Goal: Task Accomplishment & Management: Use online tool/utility

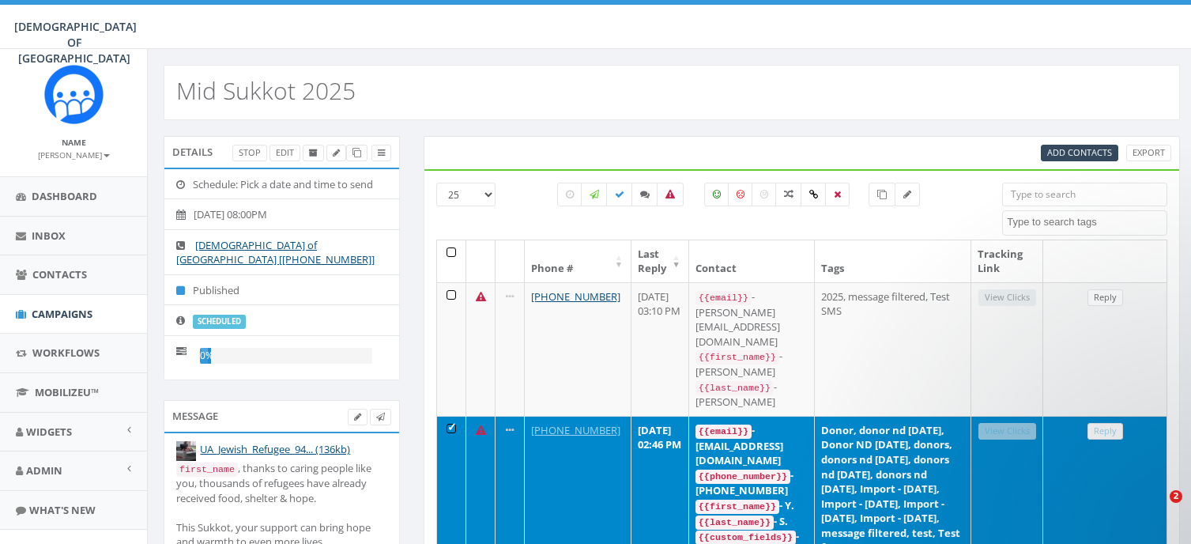
select select
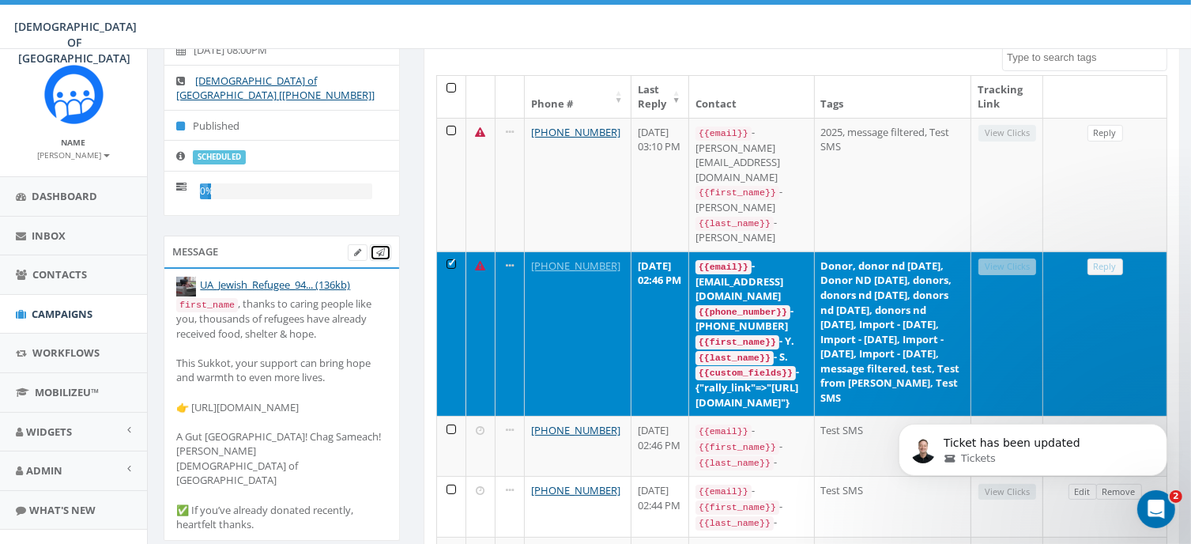
click at [382, 248] on icon at bounding box center [380, 252] width 9 height 9
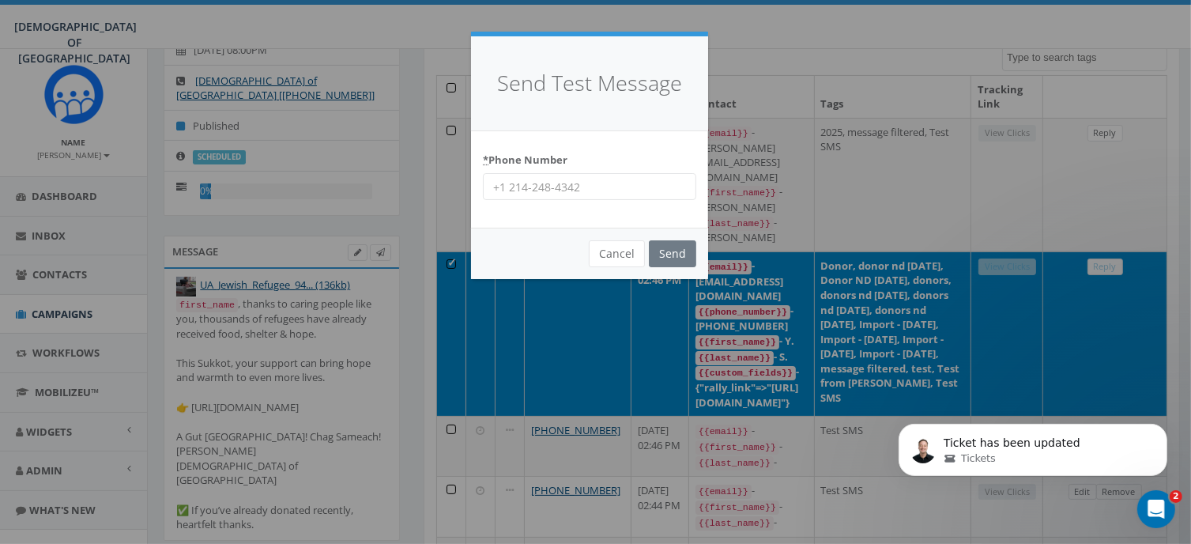
click at [548, 186] on input "* Phone Number" at bounding box center [589, 186] width 213 height 27
type input "[PHONE_NUMBER]"
click at [676, 246] on input "Send" at bounding box center [672, 253] width 47 height 27
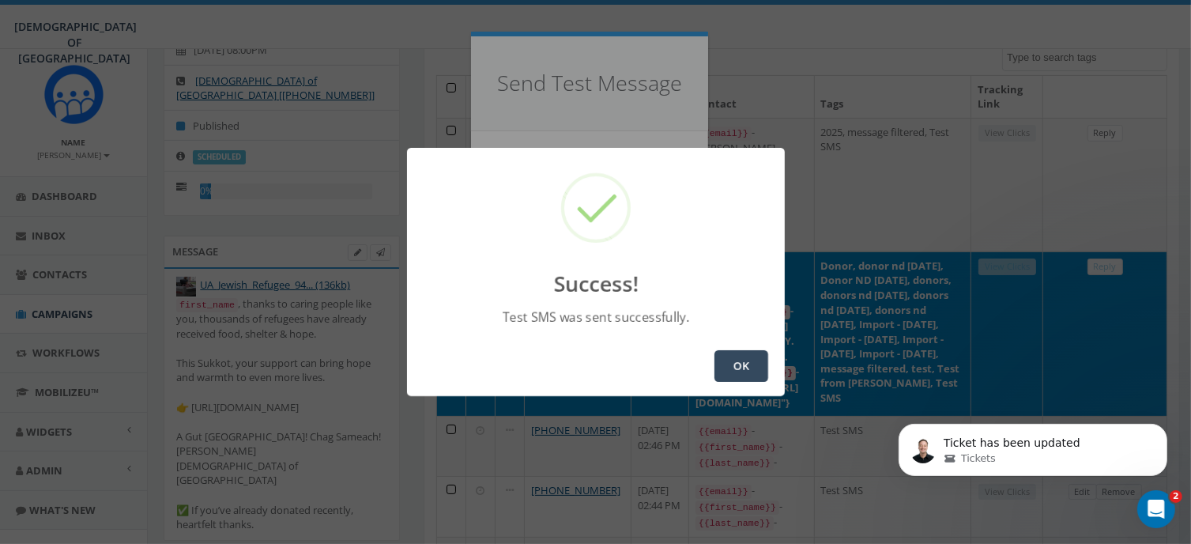
click at [738, 362] on button "OK" at bounding box center [741, 366] width 54 height 32
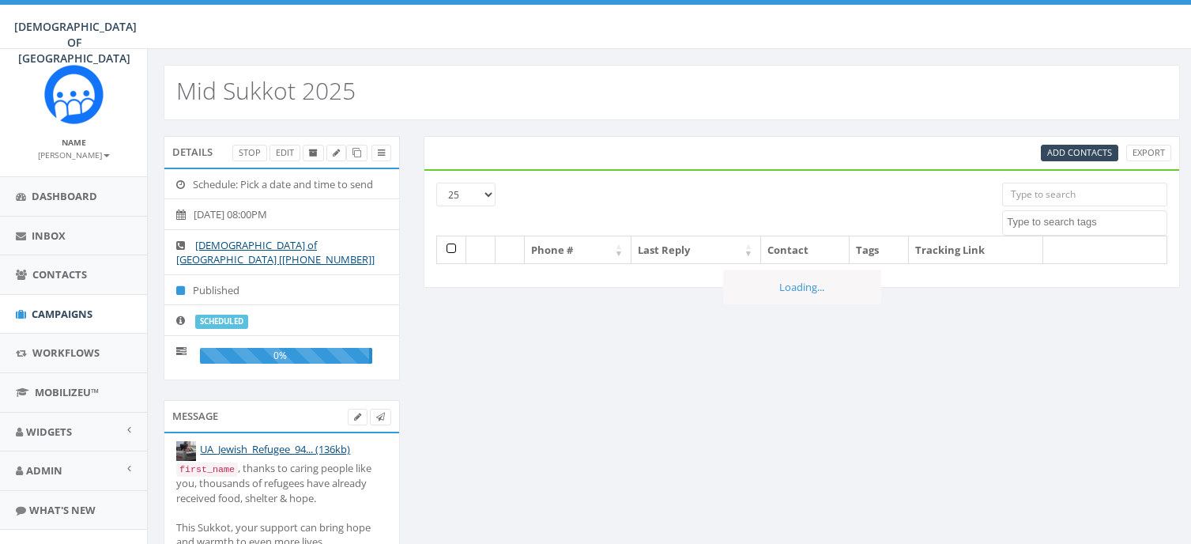
select select
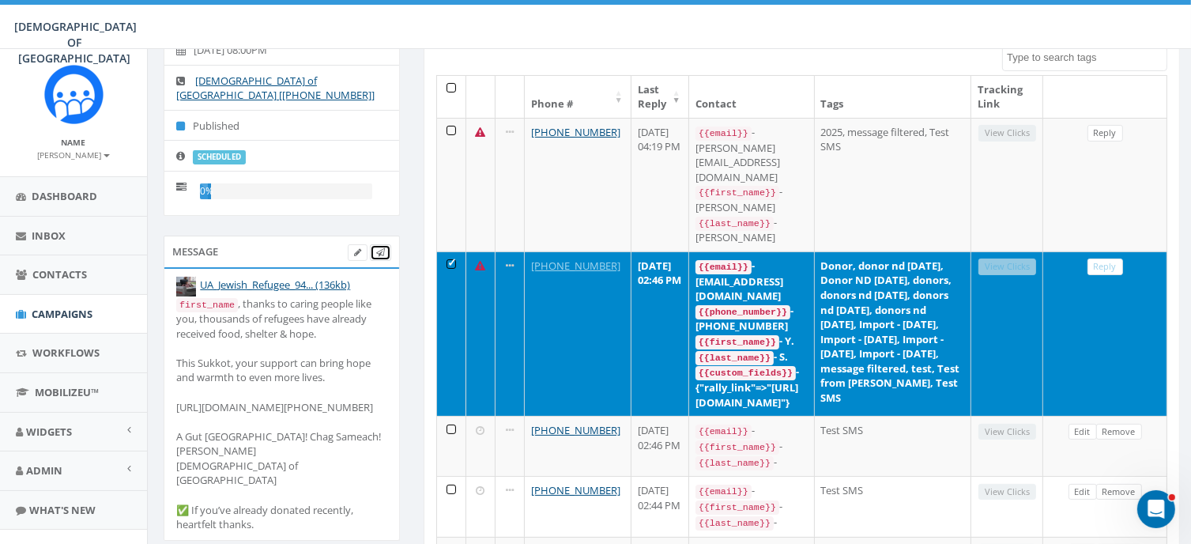
click at [386, 244] on link at bounding box center [380, 252] width 21 height 17
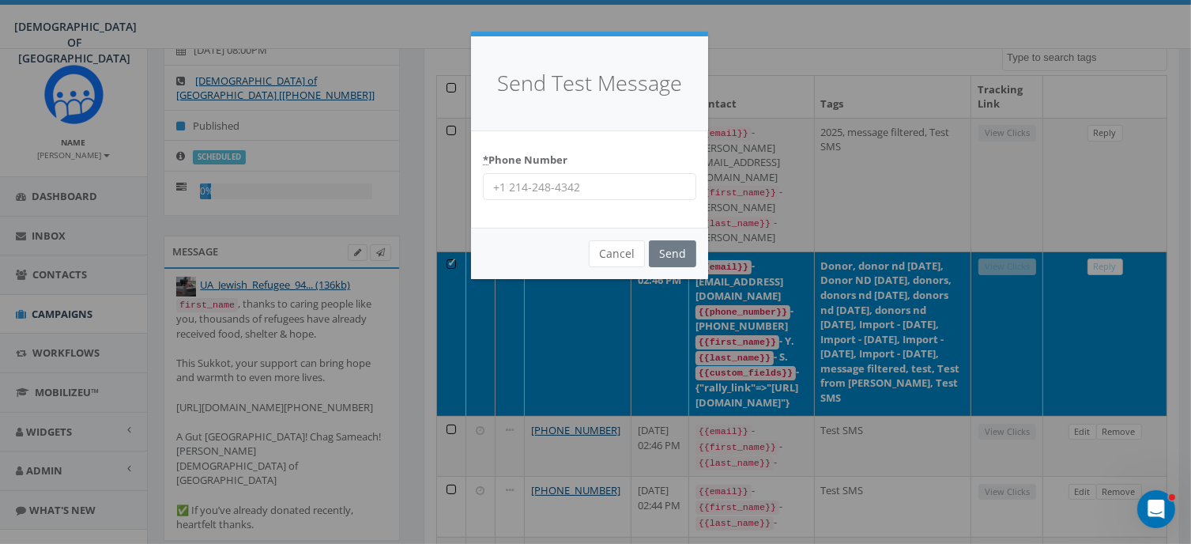
click at [565, 190] on input "* Phone Number" at bounding box center [589, 186] width 213 height 27
type input "+19739440636"
click at [666, 249] on input "Send" at bounding box center [672, 253] width 47 height 27
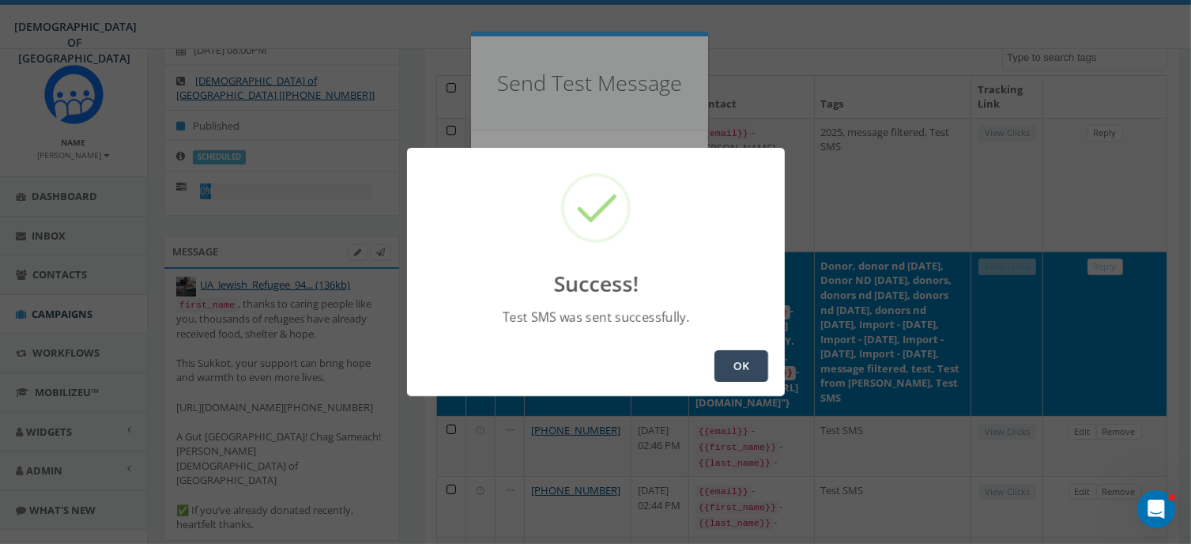
click at [738, 363] on button "OK" at bounding box center [741, 366] width 54 height 32
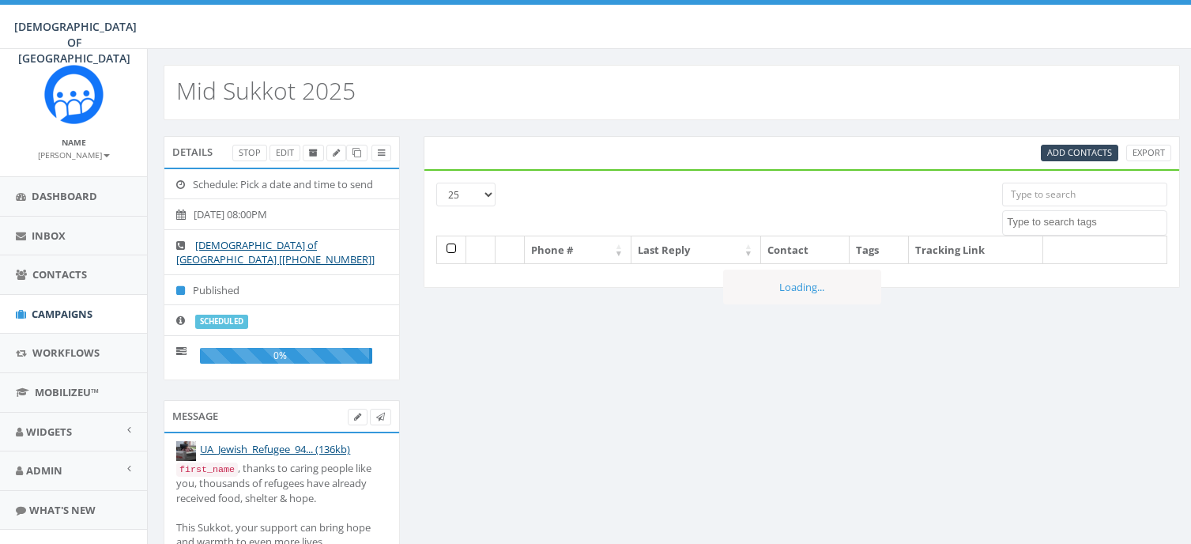
select select
